Goal: Check status: Check status

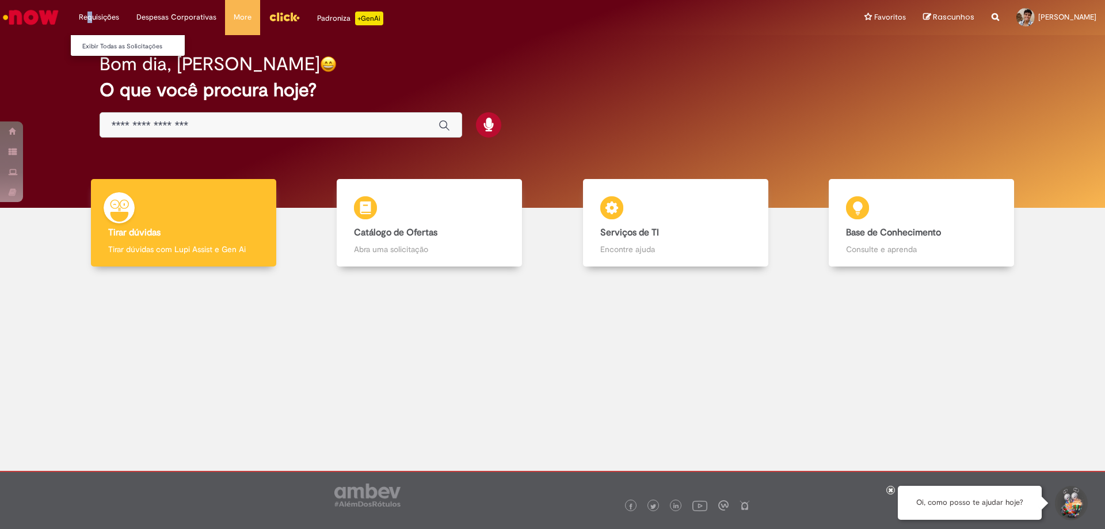
click at [89, 22] on li "Requisições Exibir Todas as Solicitações" at bounding box center [99, 17] width 58 height 35
click at [113, 17] on li "Requisições Exibir Todas as Solicitações" at bounding box center [99, 17] width 58 height 35
click at [120, 18] on li "Requisições Exibir Todas as Solicitações" at bounding box center [99, 17] width 58 height 35
click at [100, 18] on li "Requisições Exibir Todas as Solicitações" at bounding box center [99, 17] width 58 height 35
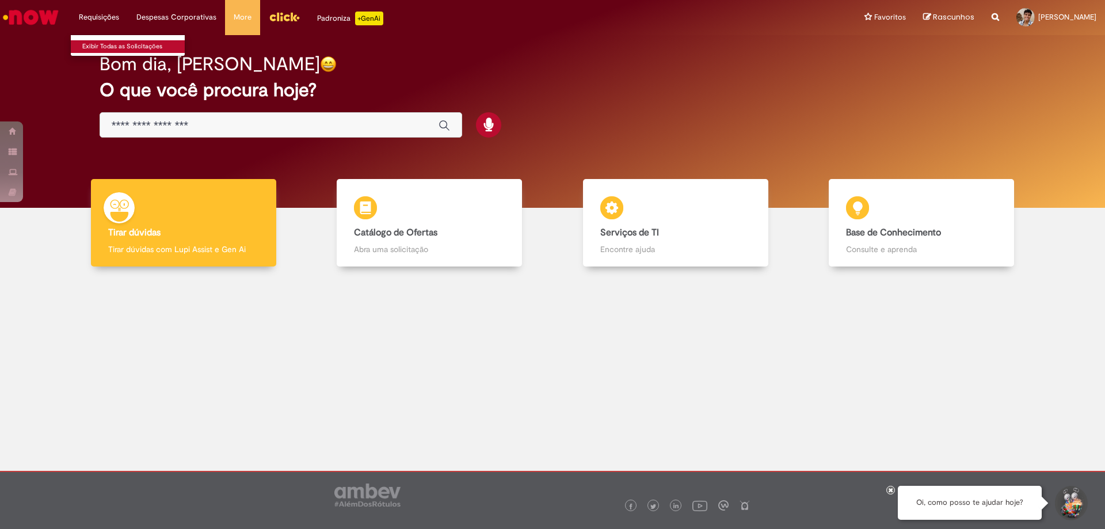
click at [79, 41] on link "Exibir Todas as Solicitações" at bounding box center [134, 46] width 127 height 13
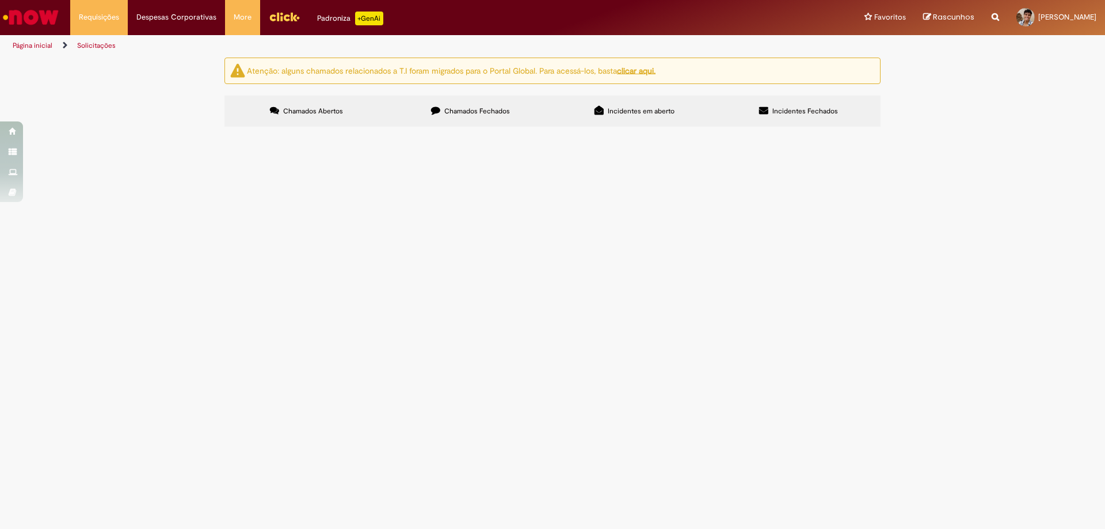
click at [0, 0] on button at bounding box center [0, 0] width 0 height 0
click at [0, 0] on section "Itens solicitados Exportar como PDF Exportar como Excel Exportar como CSV Itens…" at bounding box center [0, 0] width 0 height 0
click at [499, 109] on span "Chamados Fechados" at bounding box center [477, 110] width 66 height 9
click at [625, 124] on label "Incidentes em aberto" at bounding box center [634, 111] width 164 height 31
click at [269, 10] on img "Menu Cabeçalho" at bounding box center [284, 16] width 31 height 17
